Goal: Information Seeking & Learning: Learn about a topic

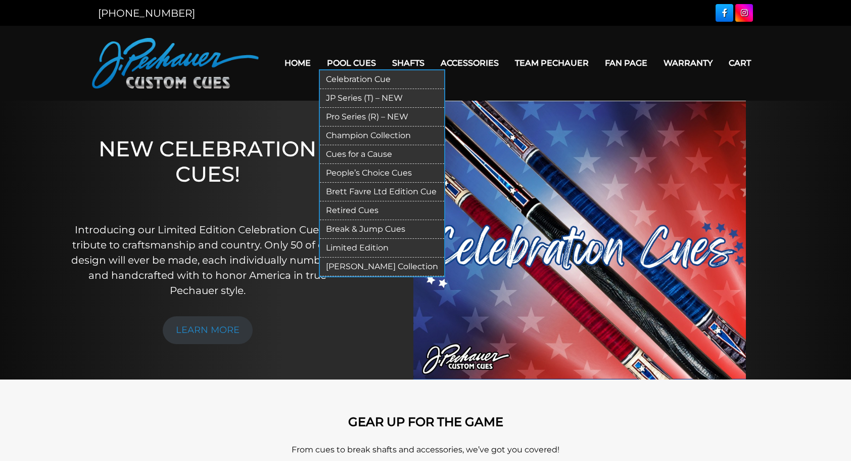
click at [350, 65] on link "Pool Cues" at bounding box center [351, 63] width 65 height 26
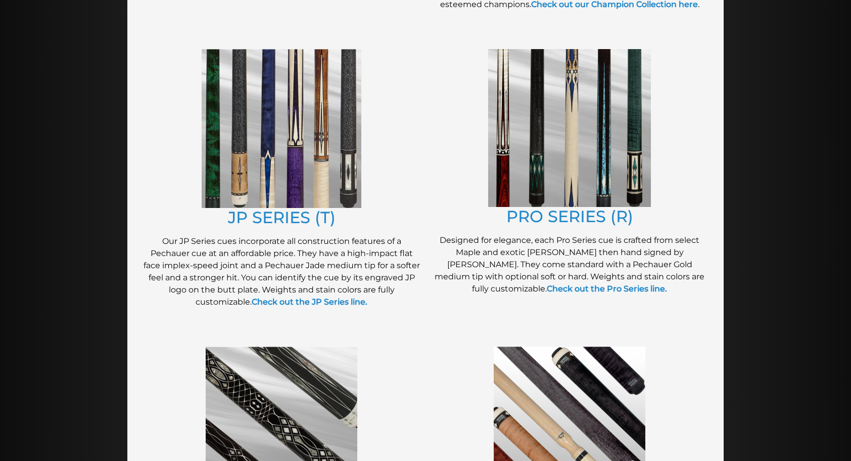
scroll to position [507, 0]
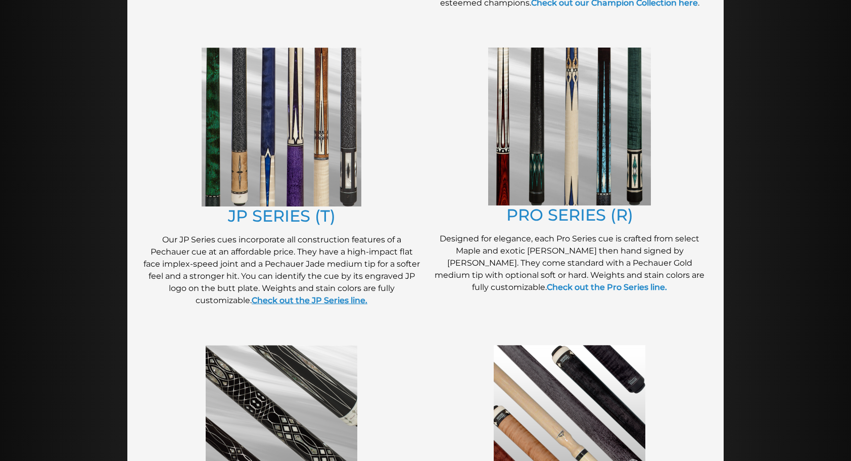
click at [289, 302] on strong "Check out the JP Series line." at bounding box center [310, 300] width 116 height 10
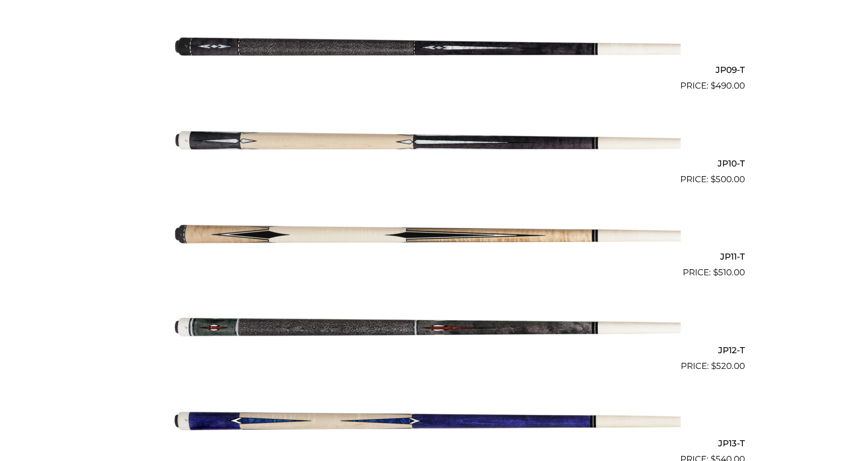
scroll to position [1084, 0]
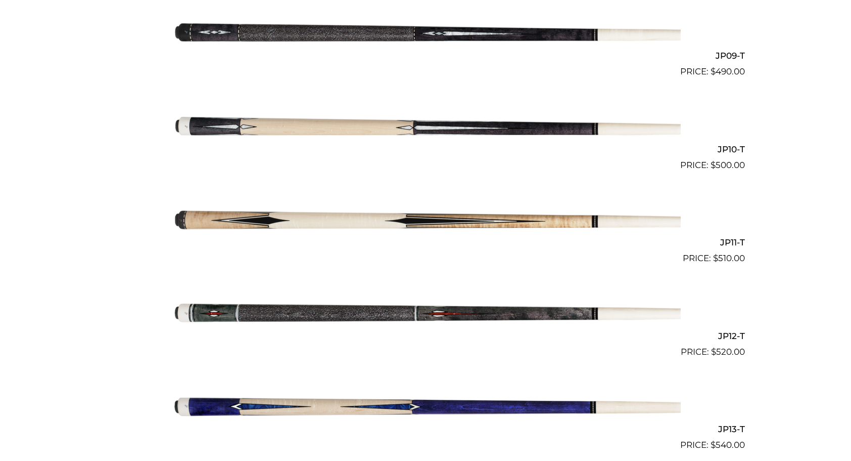
click at [228, 126] on img at bounding box center [425, 124] width 511 height 85
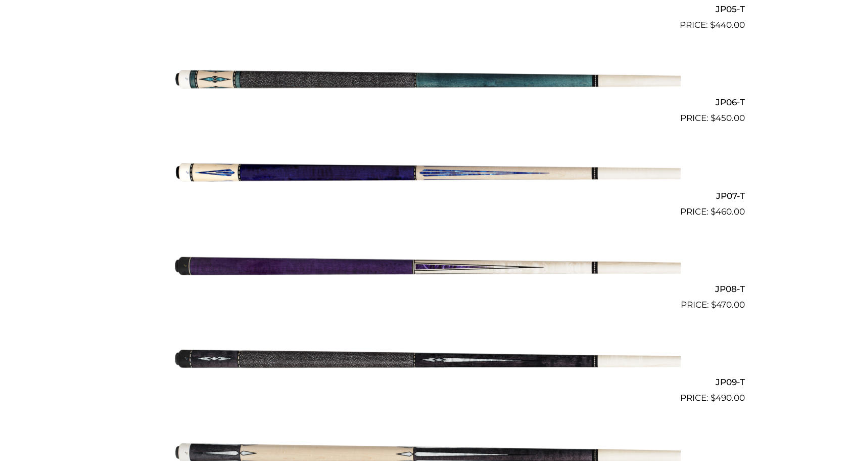
scroll to position [758, 0]
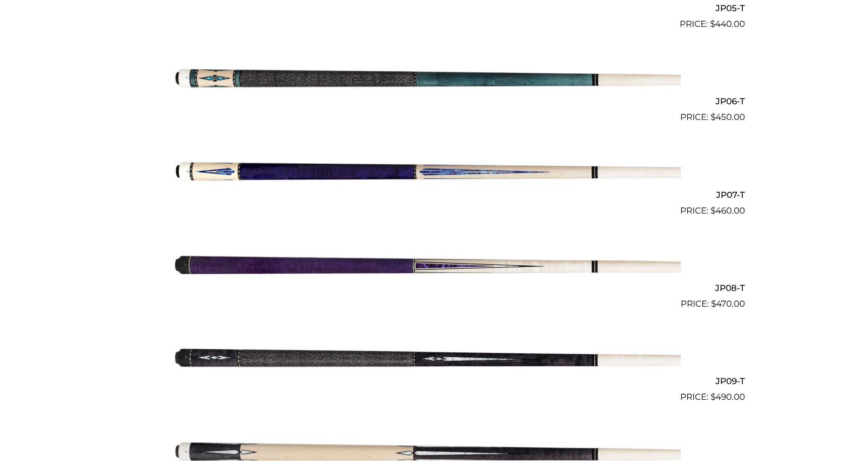
click at [248, 173] on img at bounding box center [425, 170] width 511 height 85
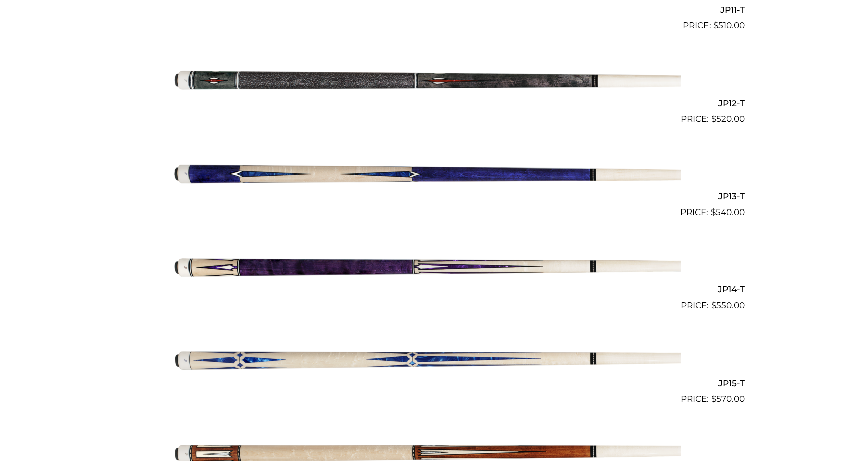
scroll to position [1318, 0]
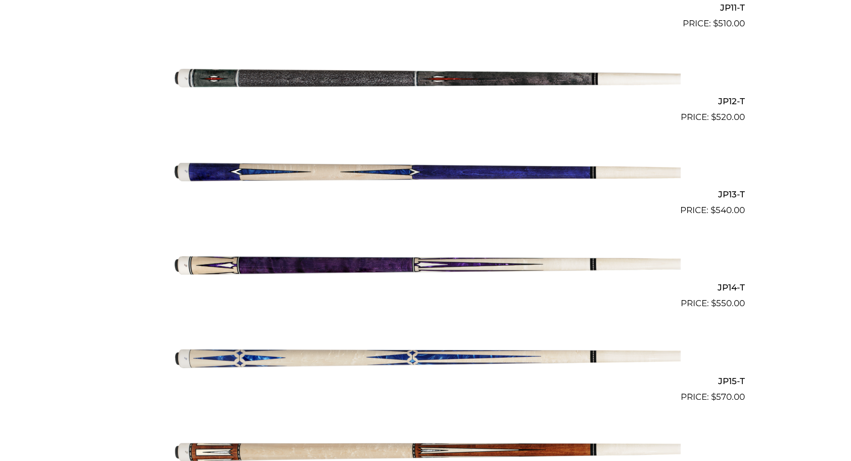
click at [225, 169] on img at bounding box center [425, 170] width 511 height 85
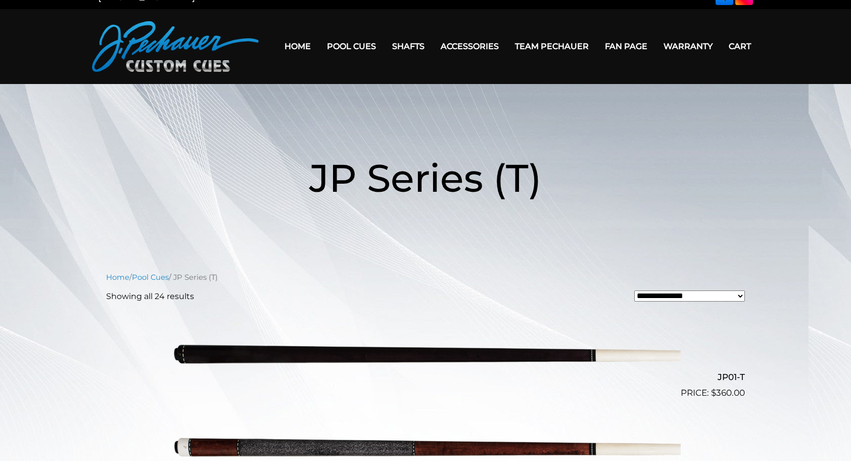
scroll to position [0, 0]
